Goal: Ask a question

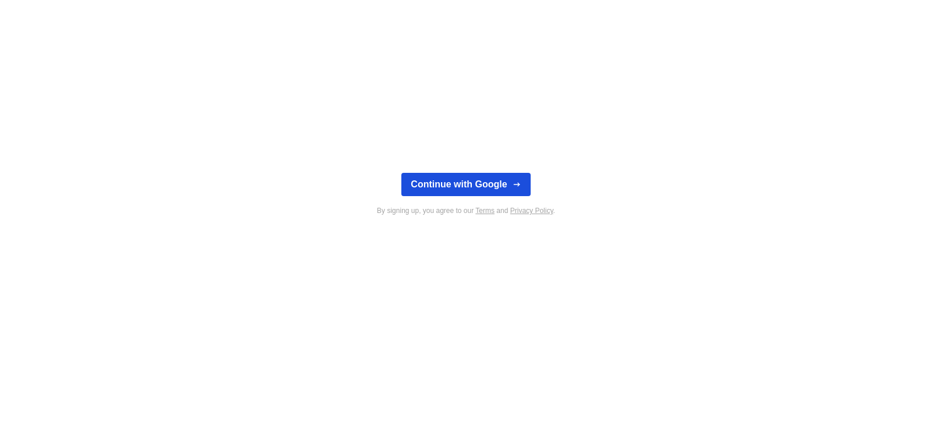
click at [482, 183] on button "Continue with Google" at bounding box center [465, 184] width 129 height 23
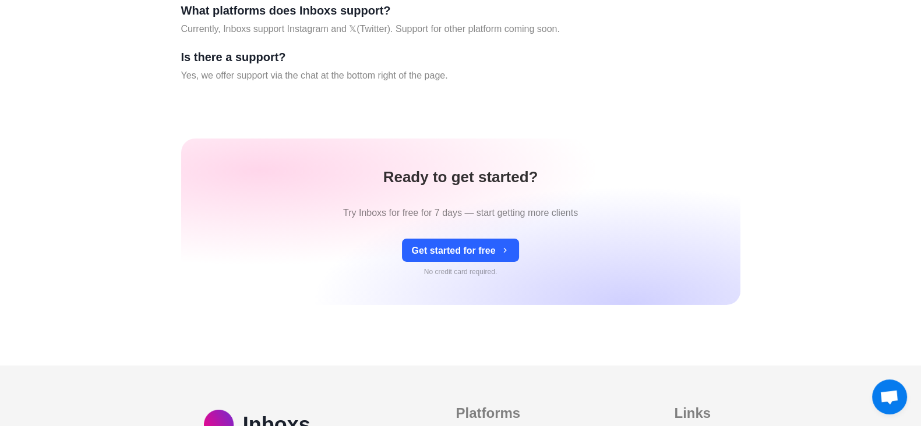
scroll to position [5047, 0]
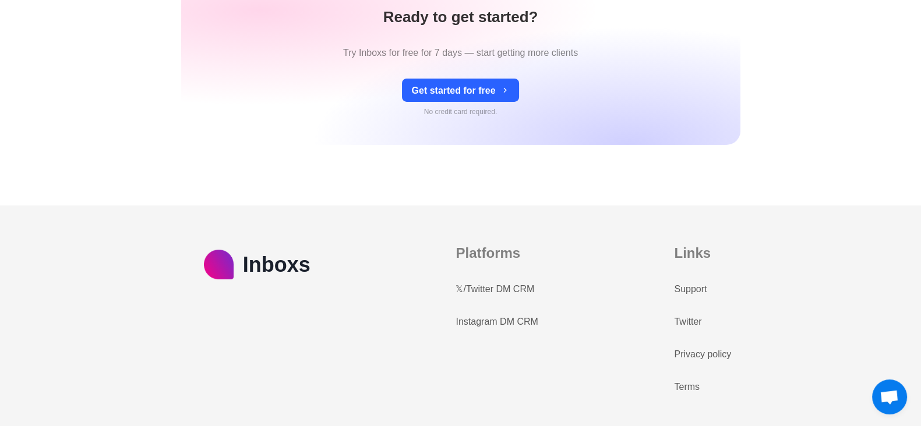
click at [687, 288] on link "Support" at bounding box center [690, 290] width 33 height 14
click at [690, 291] on link "Support" at bounding box center [690, 290] width 33 height 14
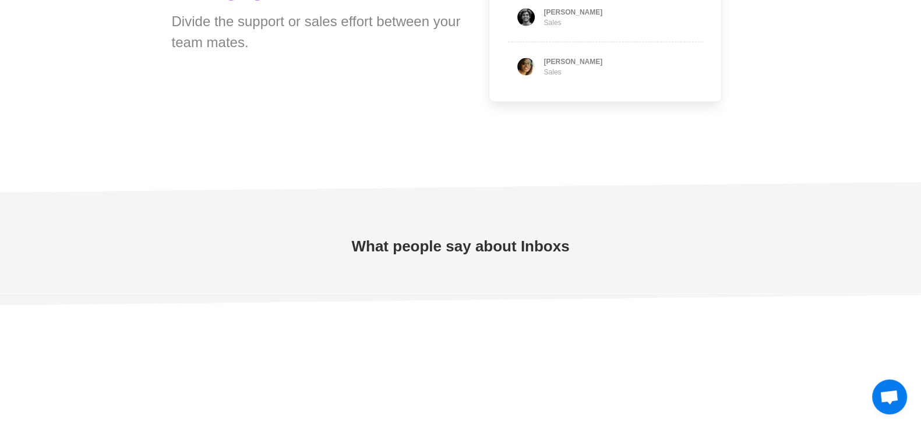
type textarea "*"
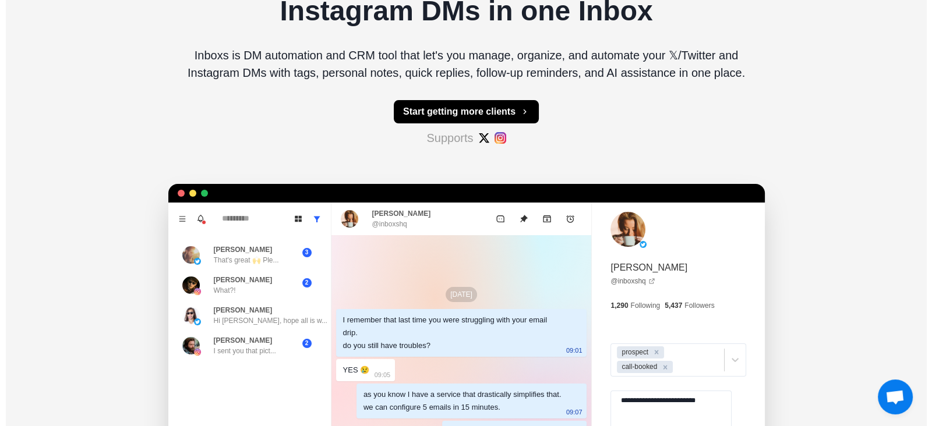
scroll to position [0, 0]
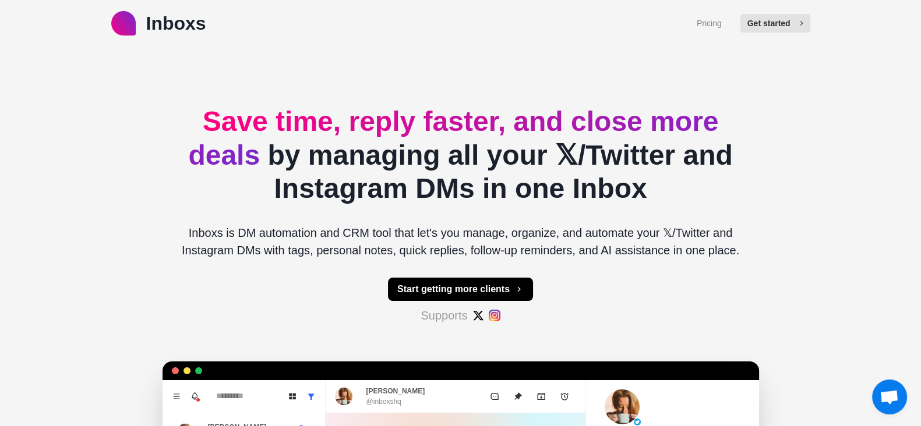
click at [780, 26] on button "Get started" at bounding box center [775, 23] width 70 height 19
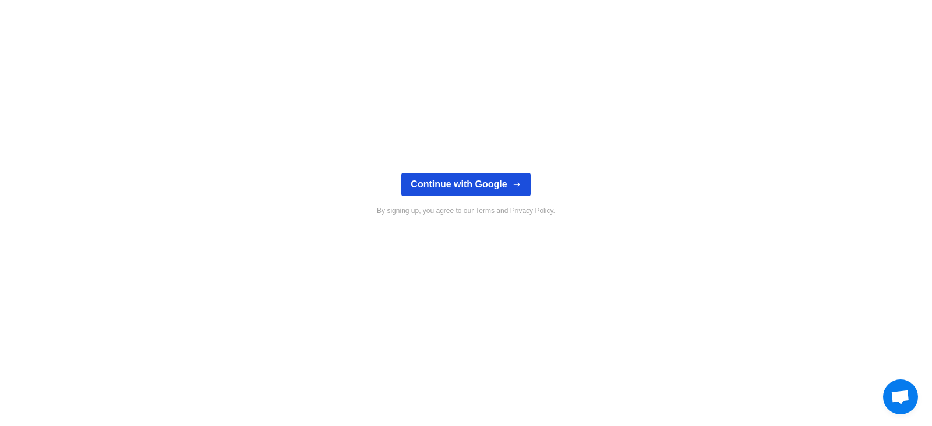
click at [466, 179] on button "Continue with Google" at bounding box center [465, 184] width 129 height 23
